Goal: Find contact information: Find contact information

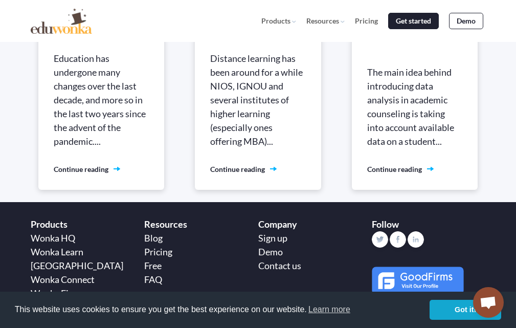
scroll to position [2630, 0]
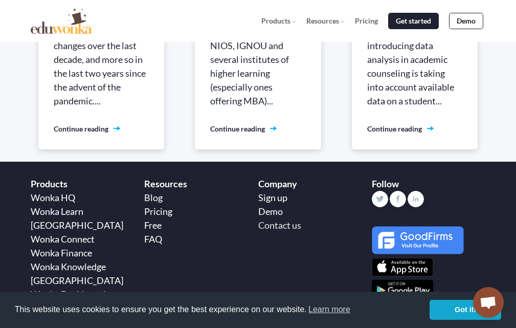
click at [286, 219] on link "Contact us" at bounding box center [279, 224] width 43 height 11
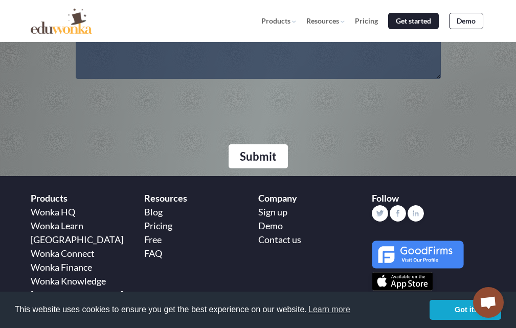
scroll to position [353, 0]
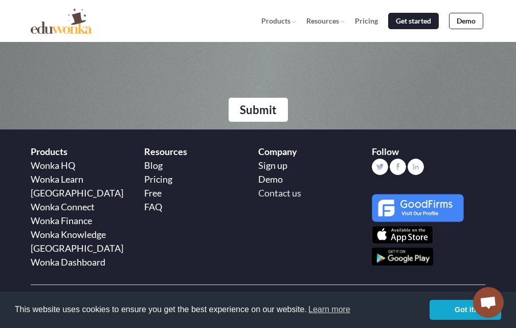
click at [274, 188] on link "Contact us" at bounding box center [279, 192] width 43 height 11
